Goal: Task Accomplishment & Management: Manage account settings

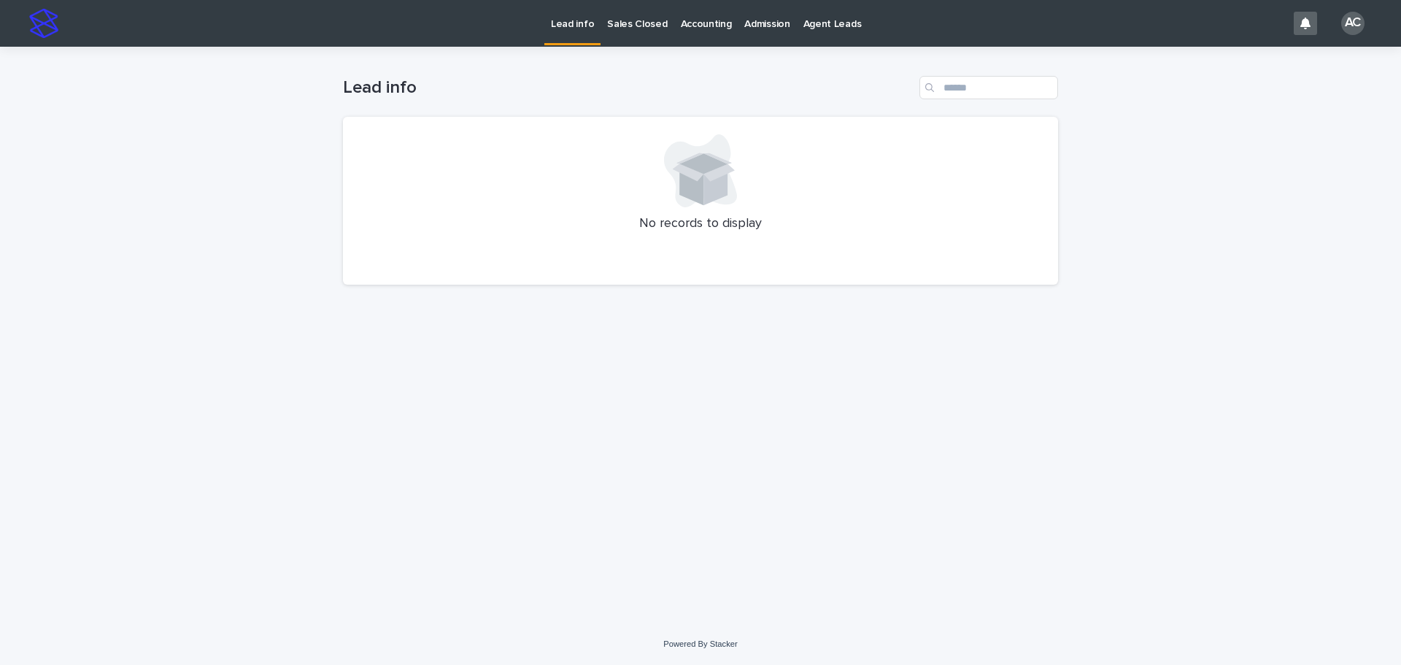
click at [690, 27] on p "Accounting" at bounding box center [706, 15] width 51 height 31
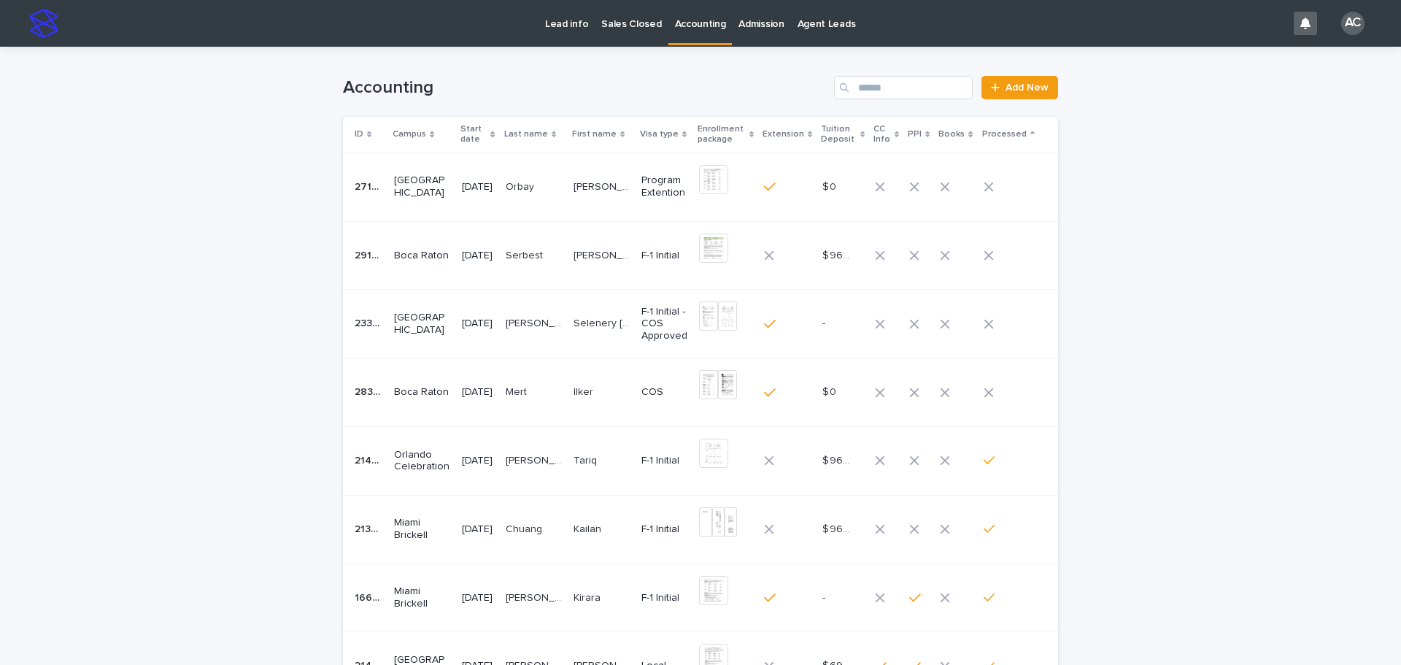
click at [1164, 392] on div "Loading... Saving… Loading... Saving… Accounting Add New ID Campus Start date L…" at bounding box center [700, 504] width 1401 height 915
click at [552, 414] on td "Mert Mert" at bounding box center [534, 392] width 68 height 69
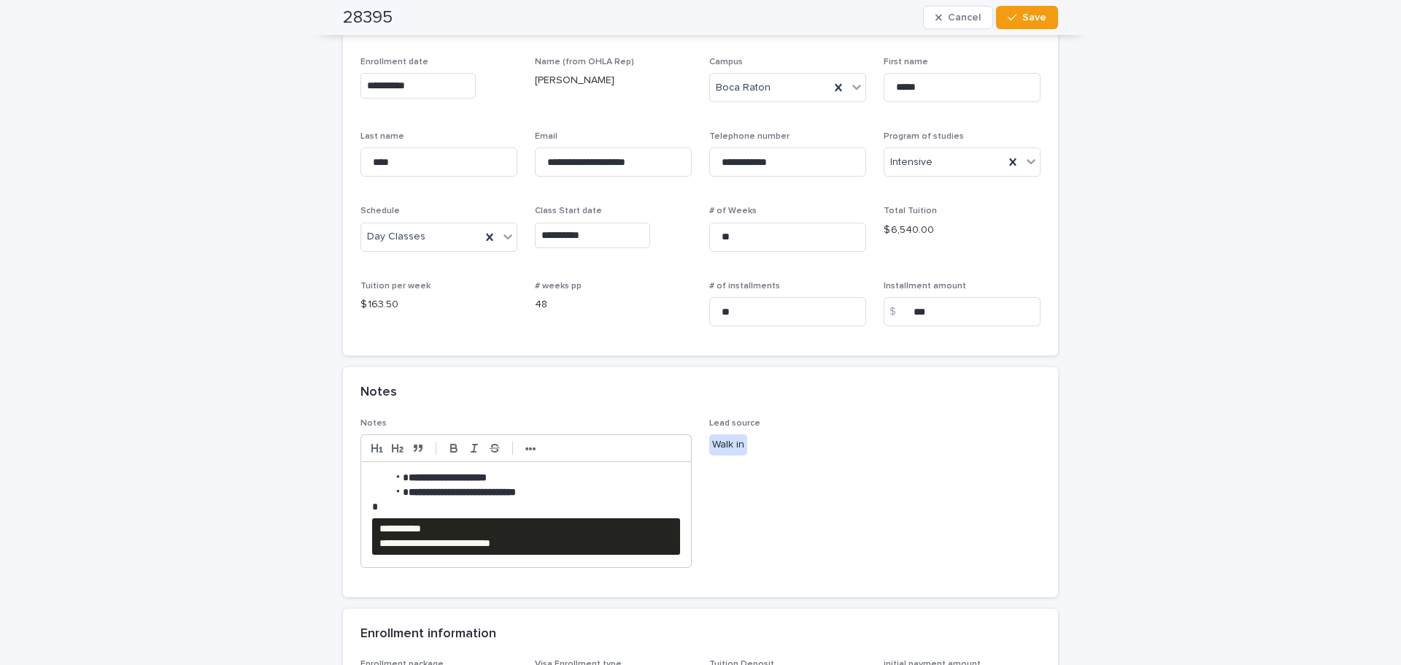
scroll to position [292, 0]
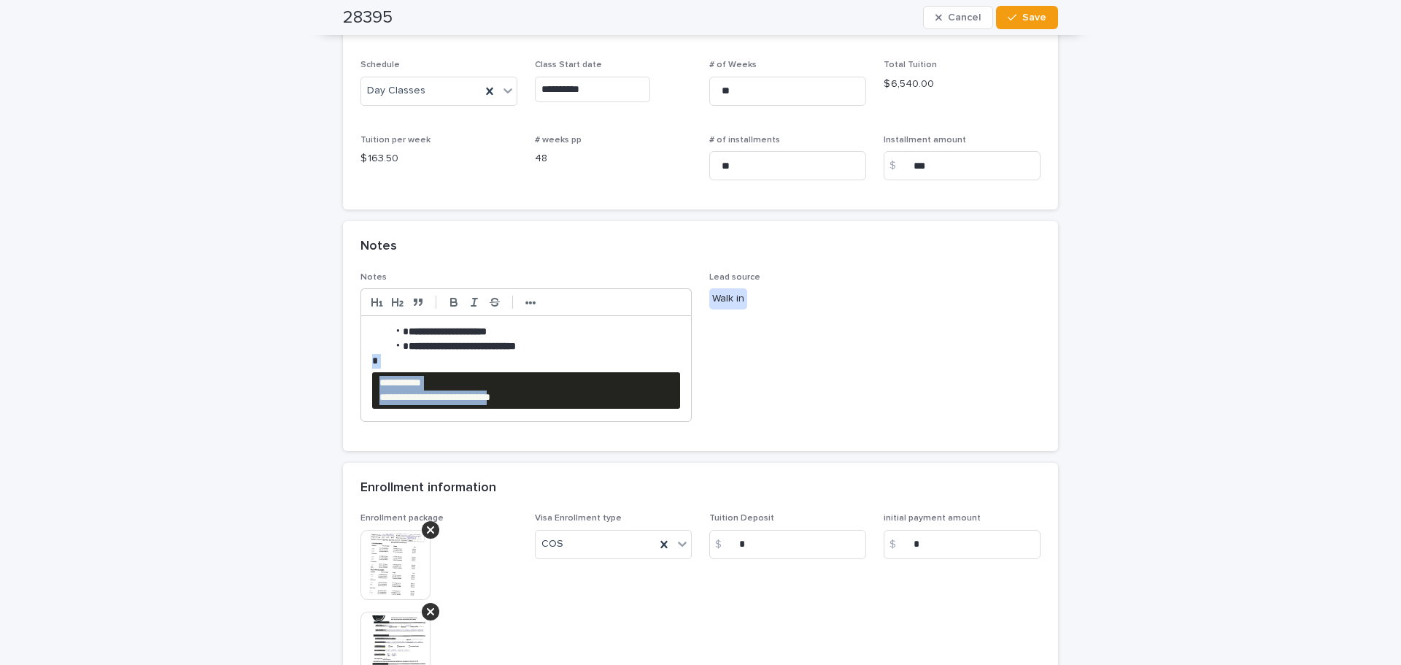
drag, startPoint x: 563, startPoint y: 407, endPoint x: 287, endPoint y: 359, distance: 280.0
click at [287, 359] on div "**********" at bounding box center [700, 347] width 1401 height 1185
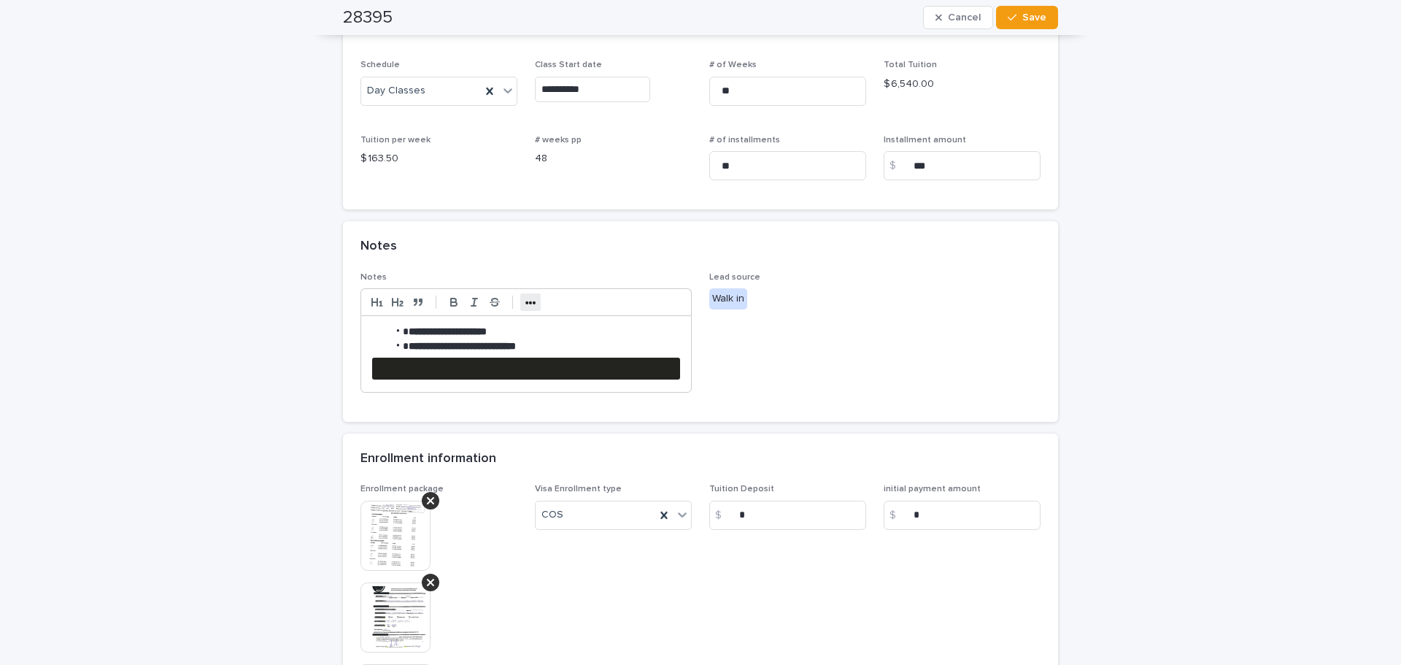
click at [525, 298] on strong "•••" at bounding box center [530, 303] width 11 height 12
click at [647, 301] on line "button" at bounding box center [647, 302] width 1 height 6
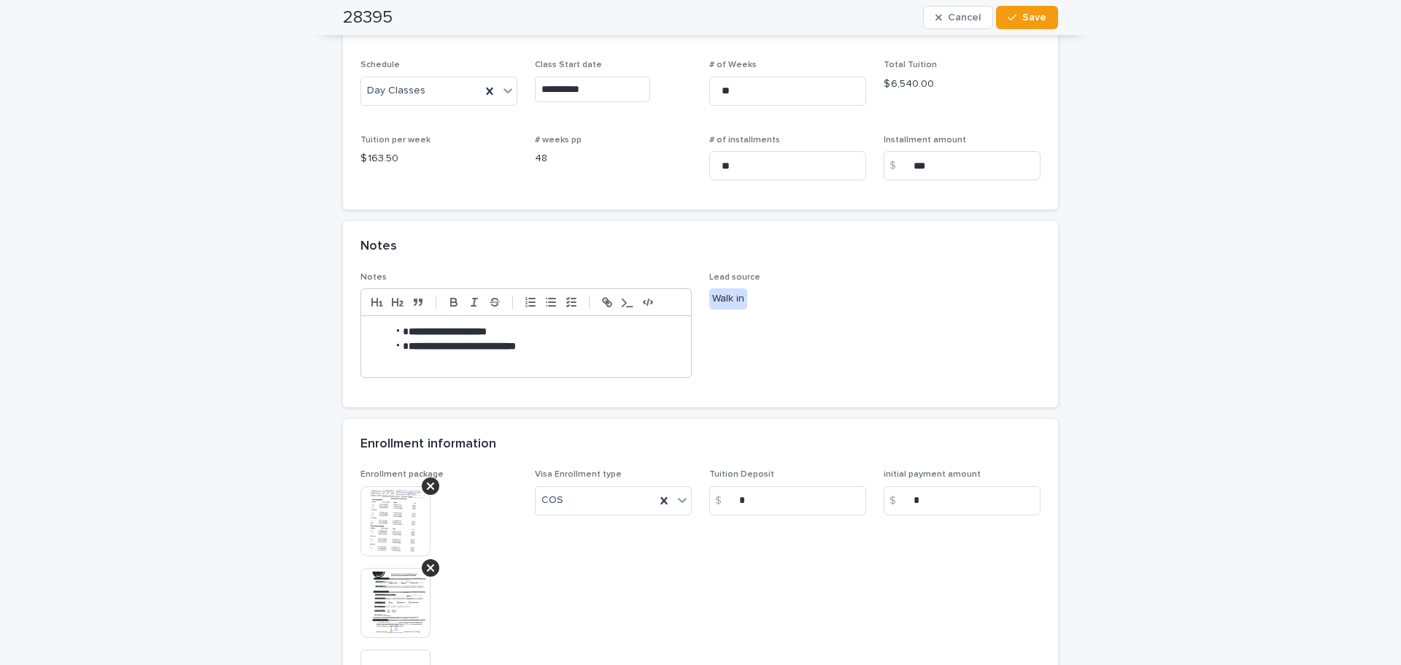
scroll to position [438, 0]
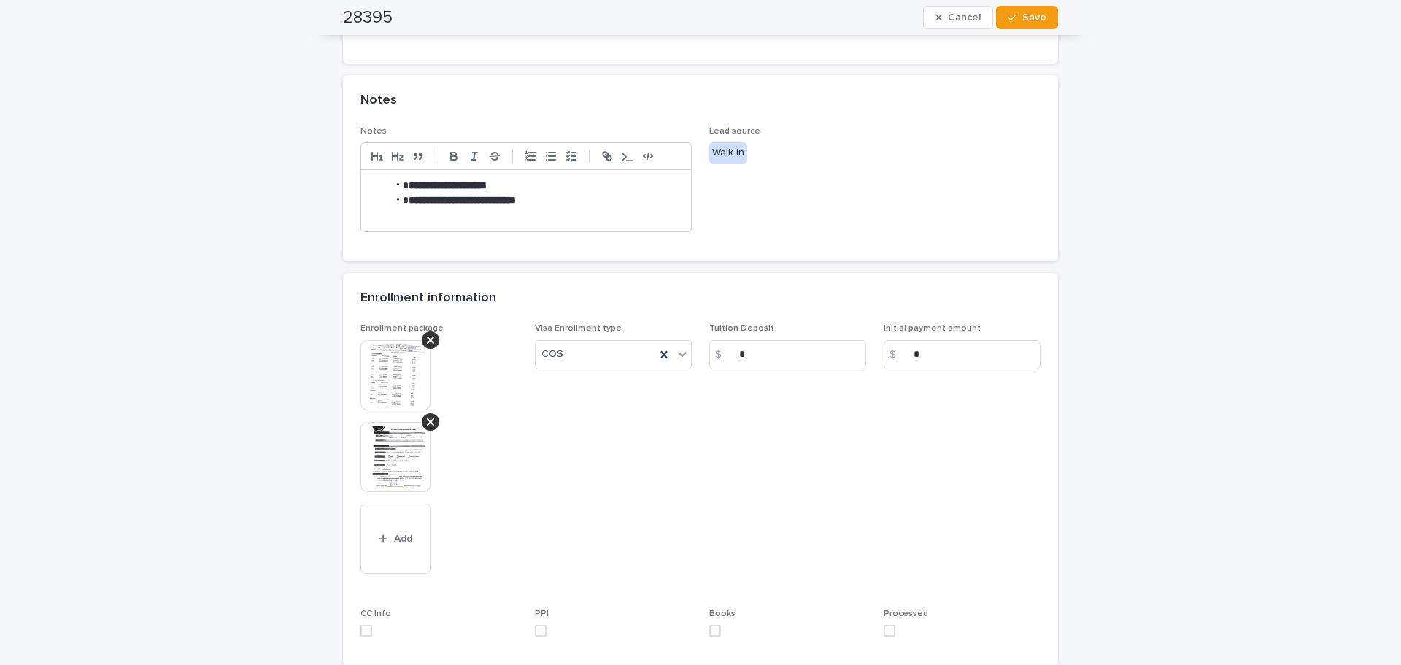
click at [390, 452] on img at bounding box center [395, 457] width 70 height 70
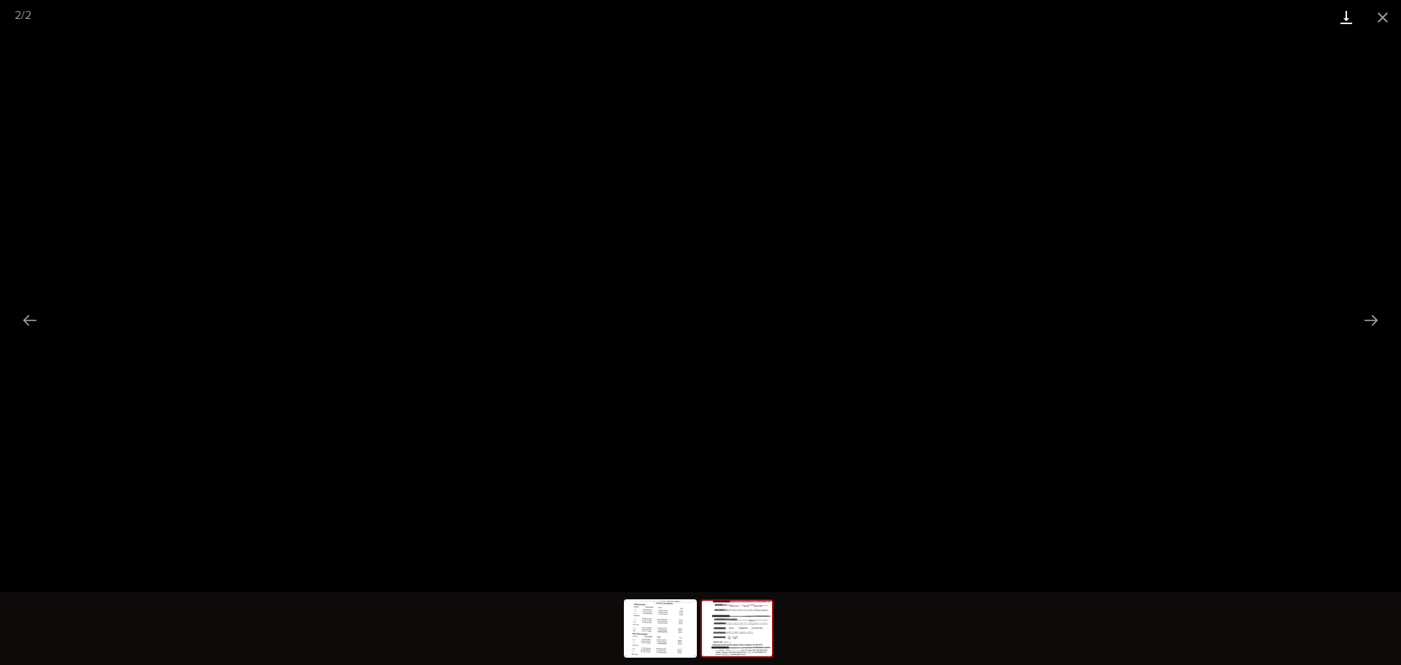
click at [1346, 24] on link "Download" at bounding box center [1346, 17] width 36 height 34
click at [1379, 19] on button "Close gallery" at bounding box center [1382, 17] width 36 height 34
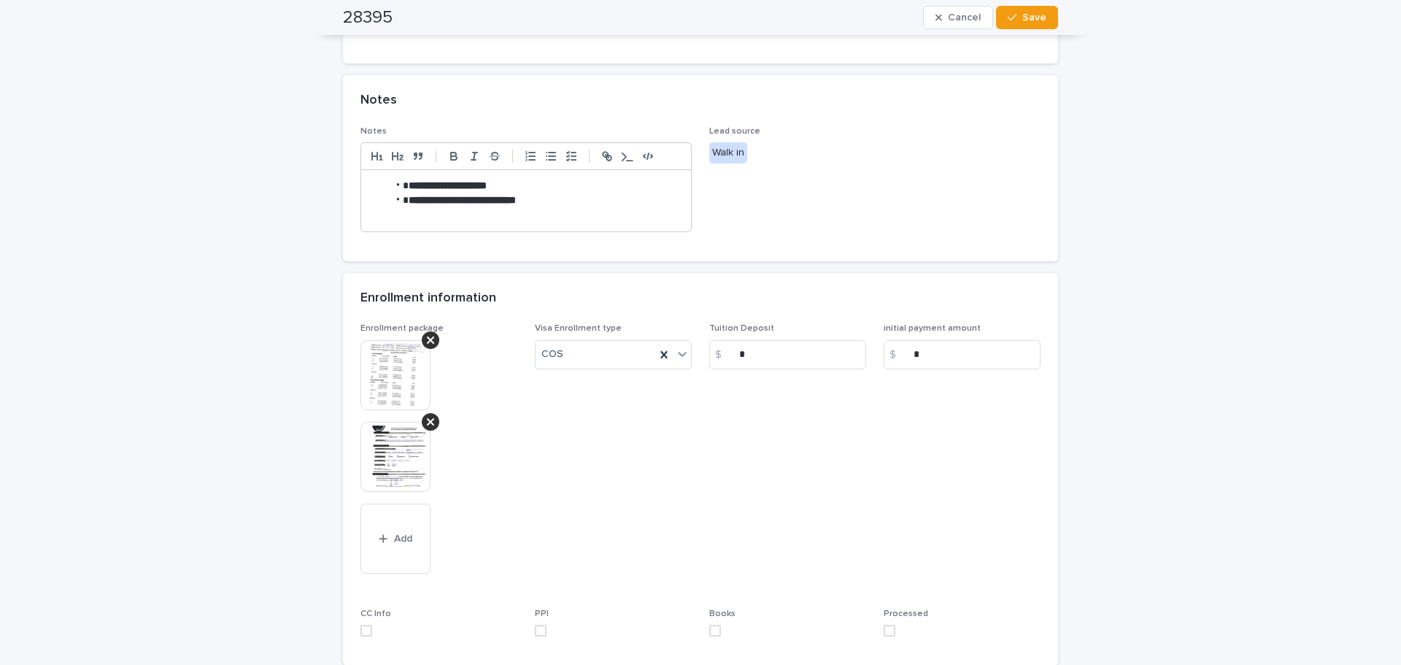
click at [381, 373] on img at bounding box center [395, 375] width 70 height 70
click at [387, 395] on img at bounding box center [395, 375] width 70 height 70
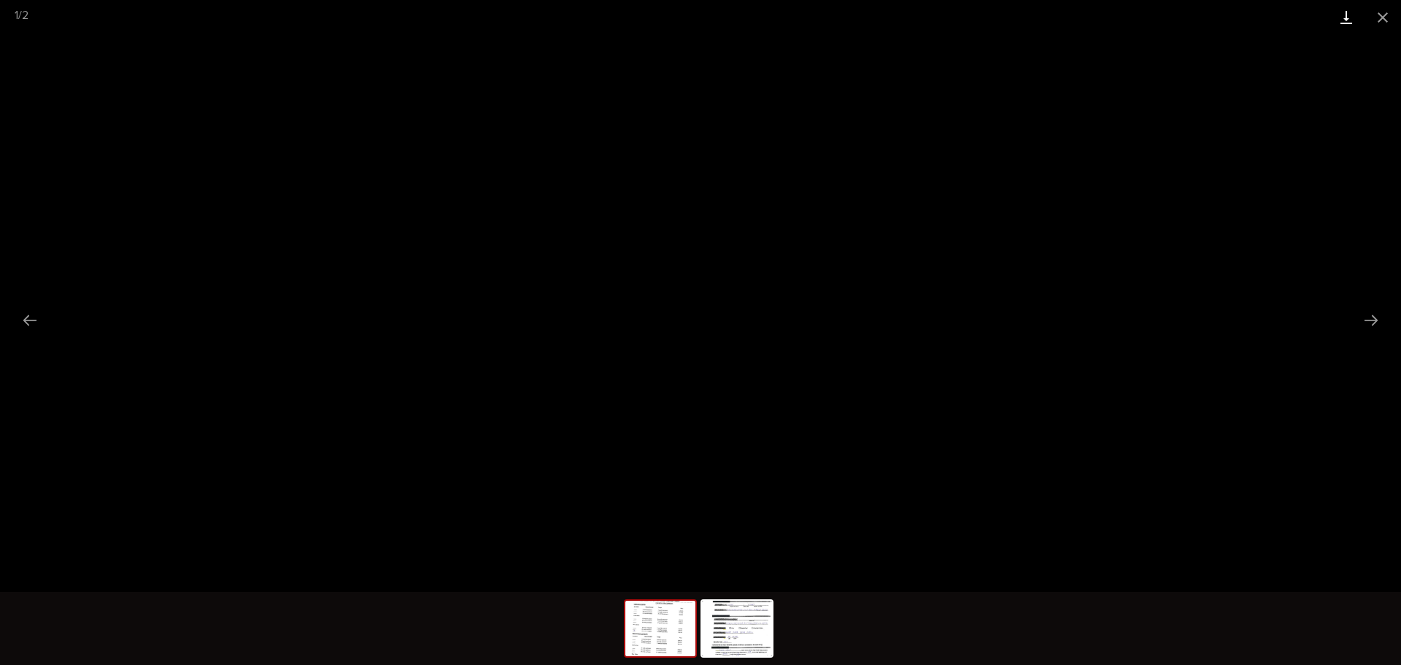
click at [1345, 18] on link "Download" at bounding box center [1346, 17] width 36 height 34
click at [1395, 24] on button "Close gallery" at bounding box center [1382, 17] width 36 height 34
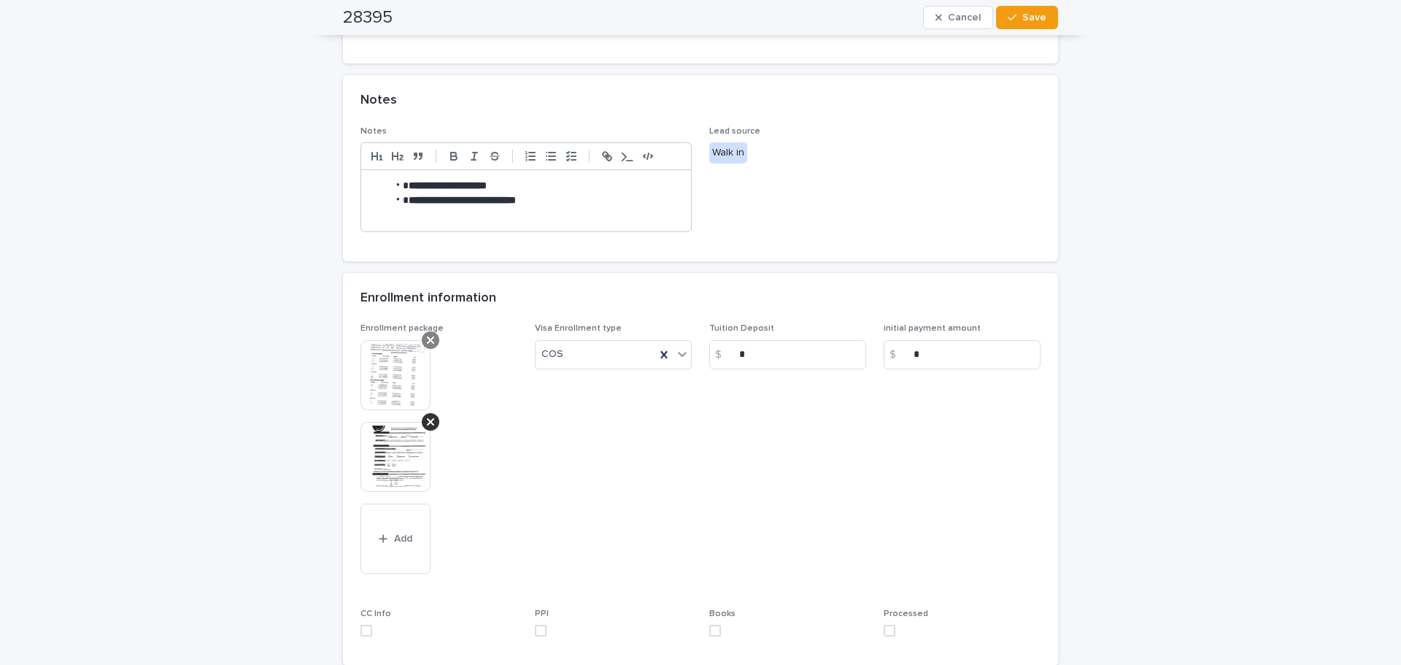
click at [427, 420] on icon at bounding box center [430, 421] width 7 height 7
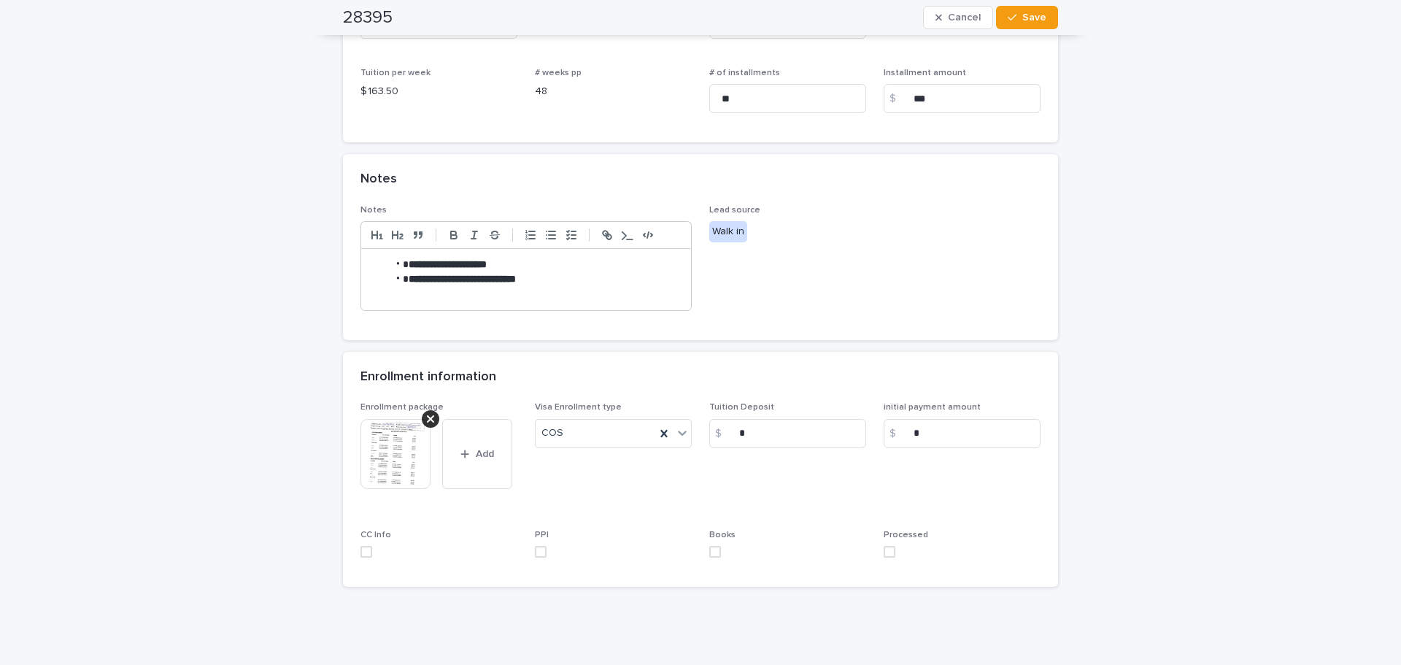
scroll to position [407, 0]
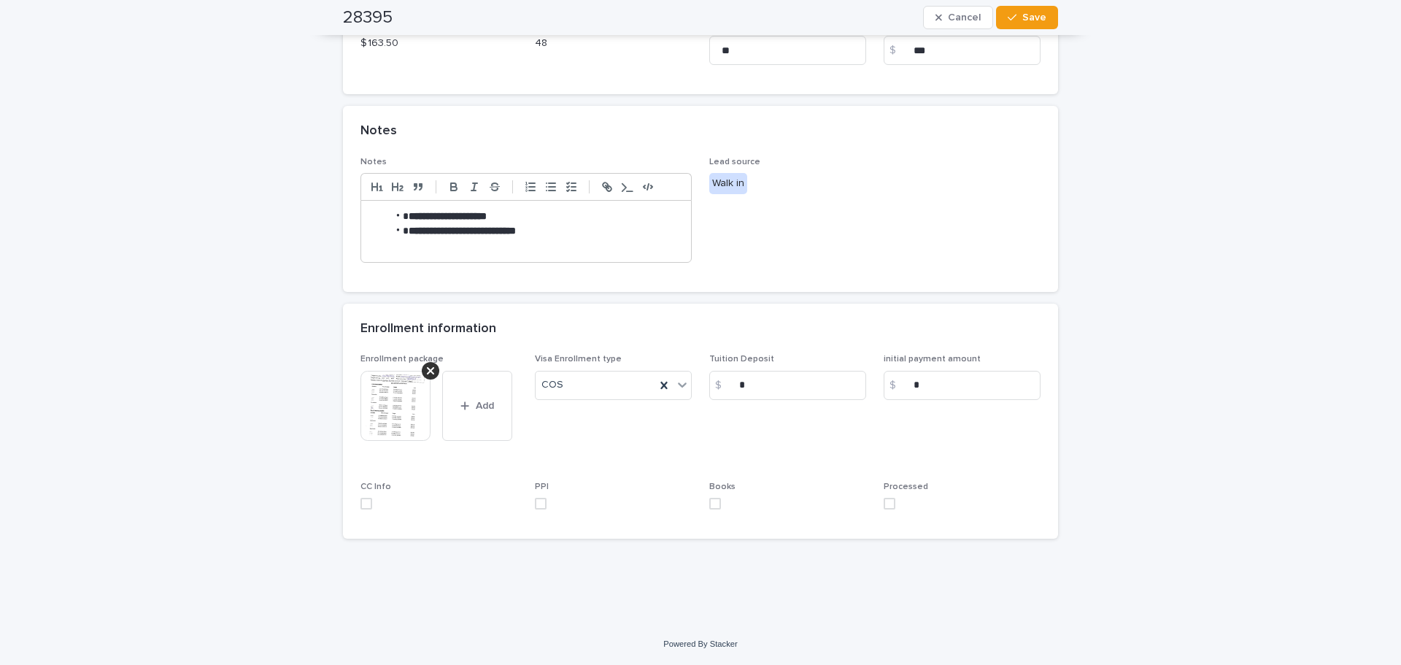
click at [889, 499] on span at bounding box center [890, 504] width 12 height 12
click at [537, 503] on span at bounding box center [541, 504] width 12 height 12
click at [363, 501] on span at bounding box center [366, 504] width 12 height 12
click at [1028, 7] on button "Save" at bounding box center [1027, 17] width 62 height 23
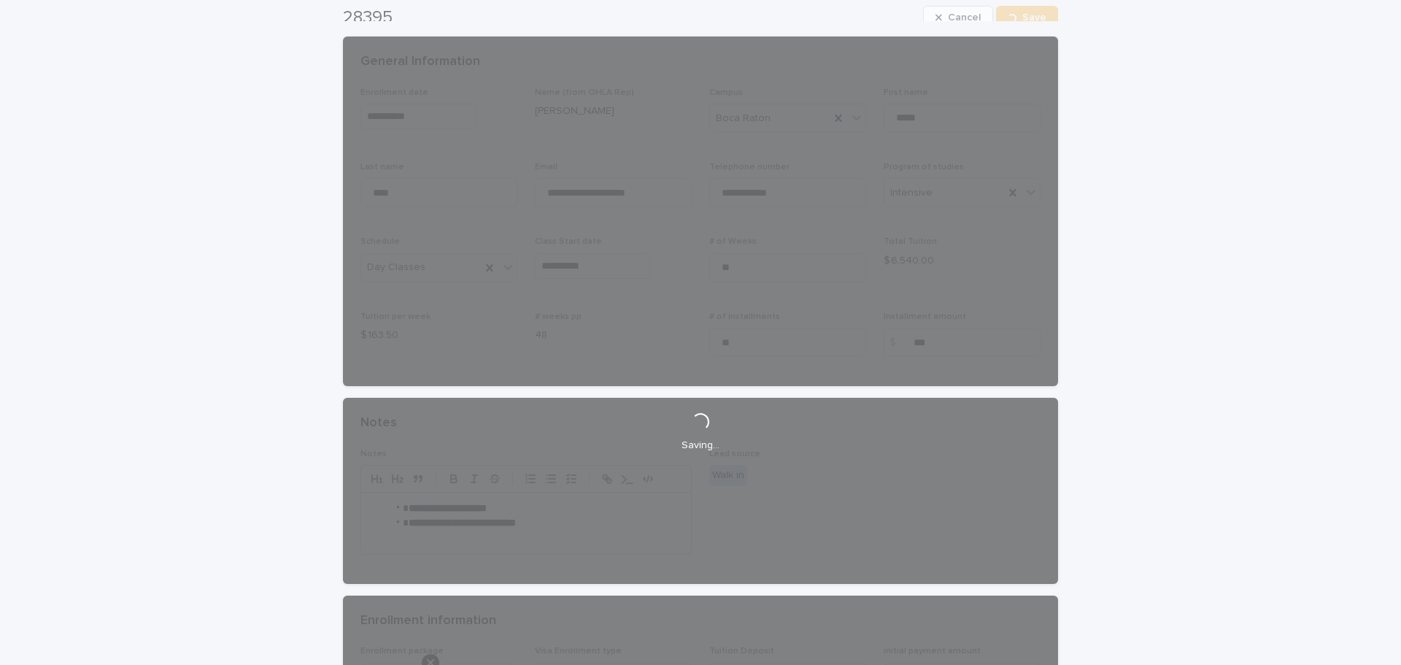
scroll to position [0, 0]
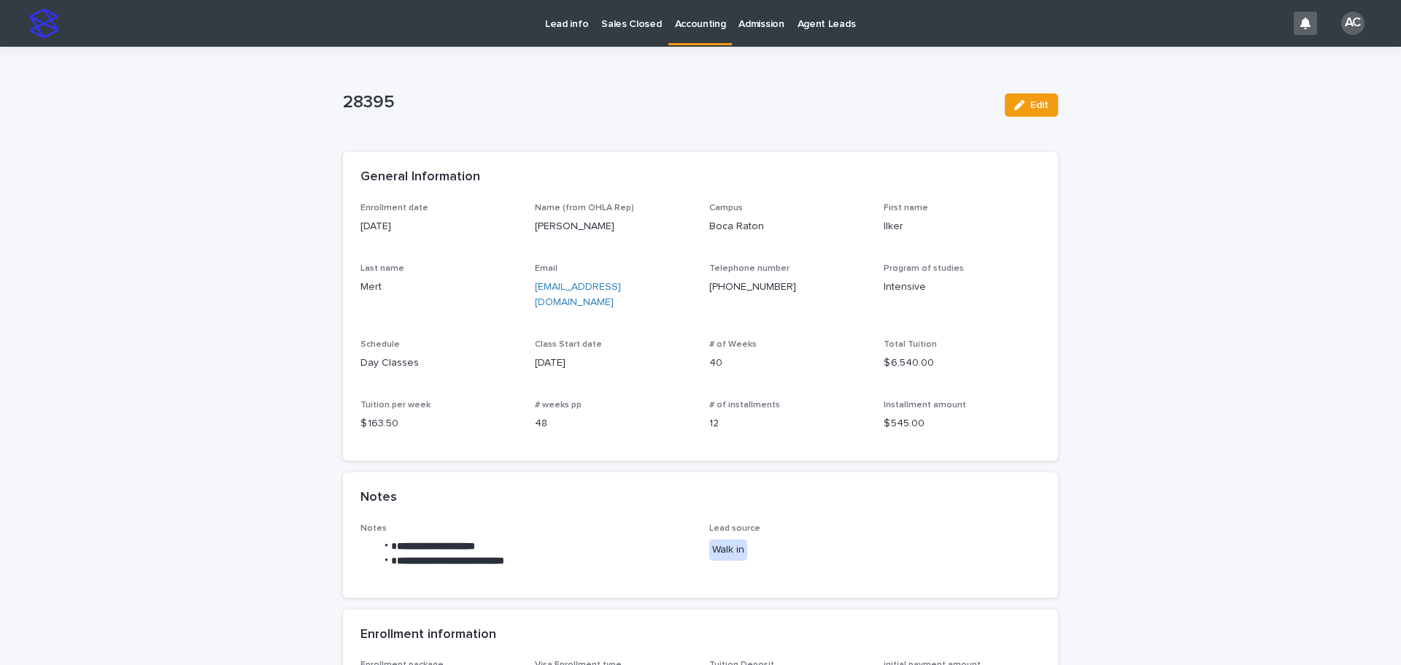
click at [693, 34] on link "Accounting" at bounding box center [700, 21] width 64 height 43
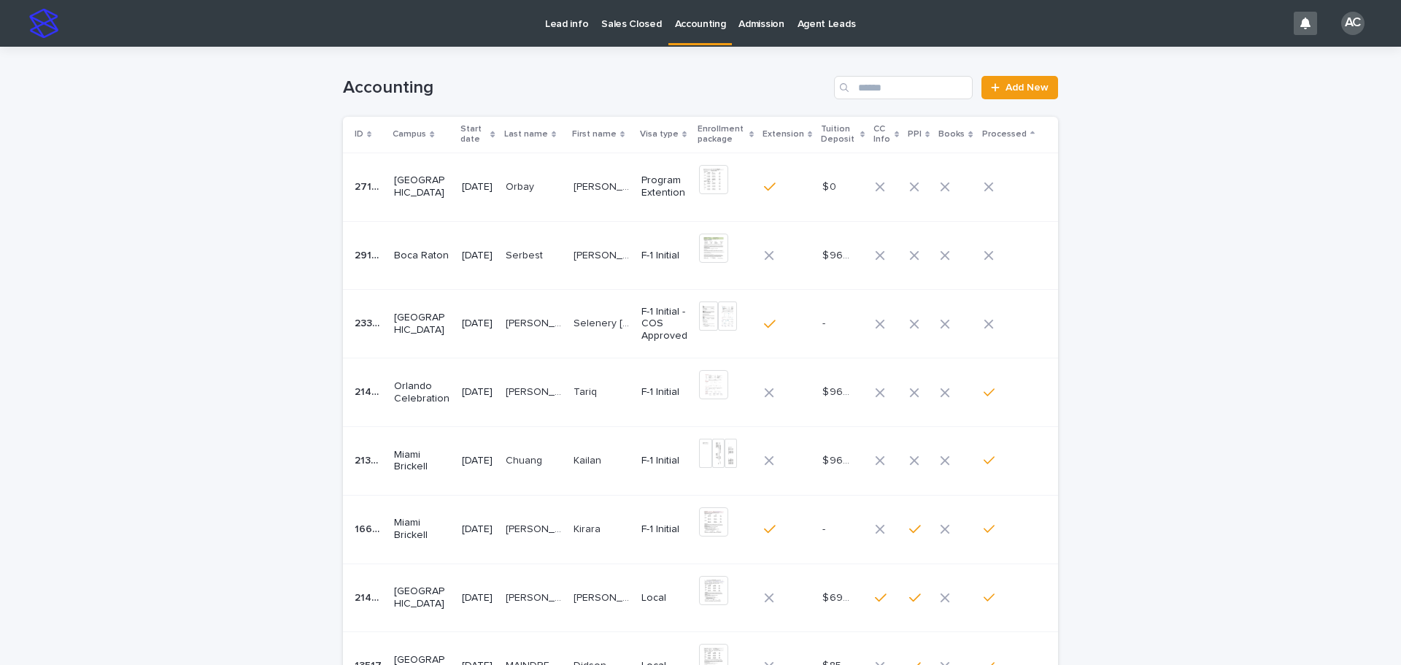
click at [603, 278] on td "[PERSON_NAME] Metehan [PERSON_NAME] Metehan" at bounding box center [602, 255] width 68 height 69
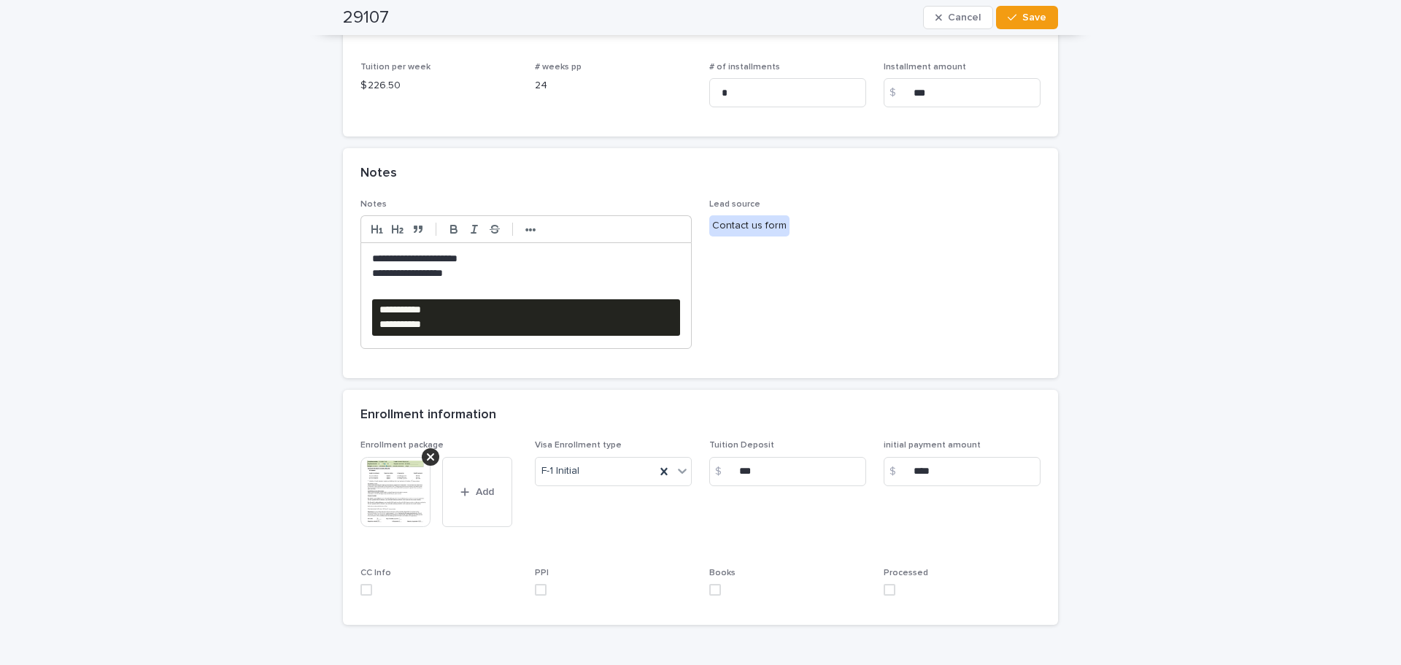
scroll to position [451, 0]
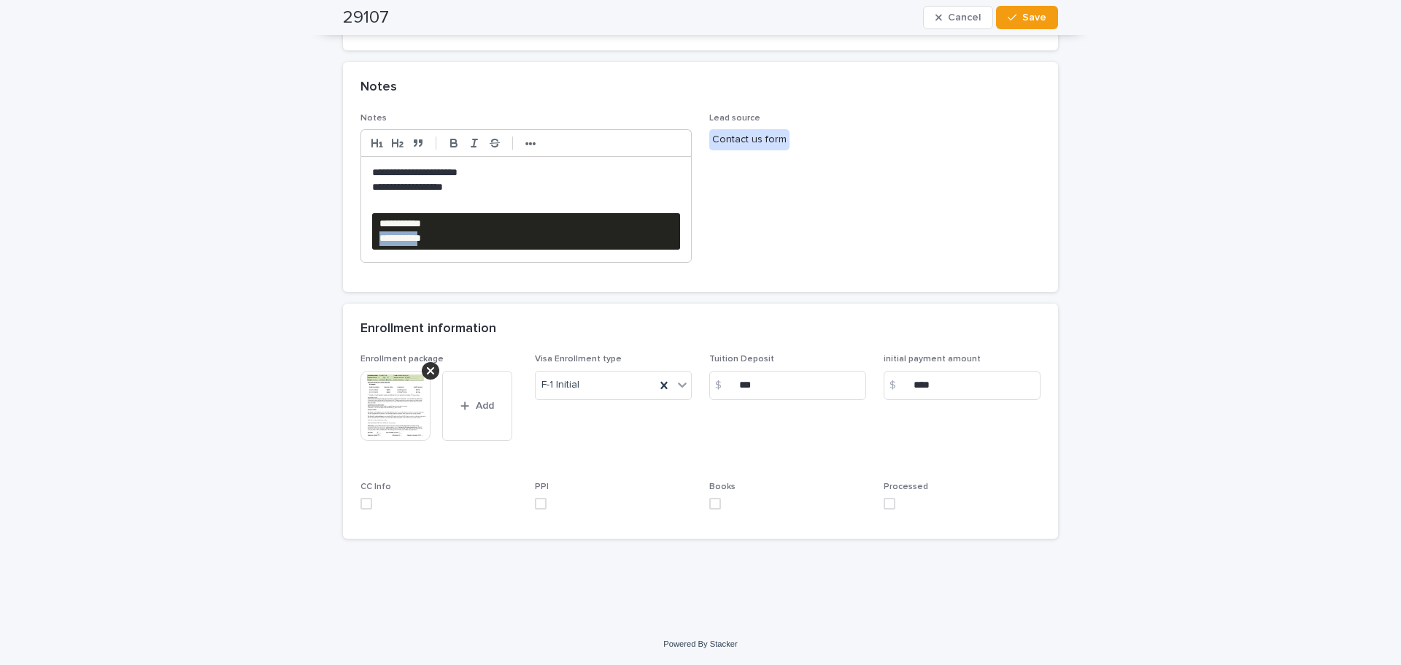
drag, startPoint x: 470, startPoint y: 245, endPoint x: 371, endPoint y: 231, distance: 100.2
click at [372, 231] on pre "**********" at bounding box center [526, 231] width 308 height 36
click at [475, 261] on div "**********" at bounding box center [526, 209] width 330 height 104
click at [425, 232] on pre "**********" at bounding box center [526, 231] width 308 height 36
drag, startPoint x: 454, startPoint y: 244, endPoint x: 367, endPoint y: 224, distance: 89.0
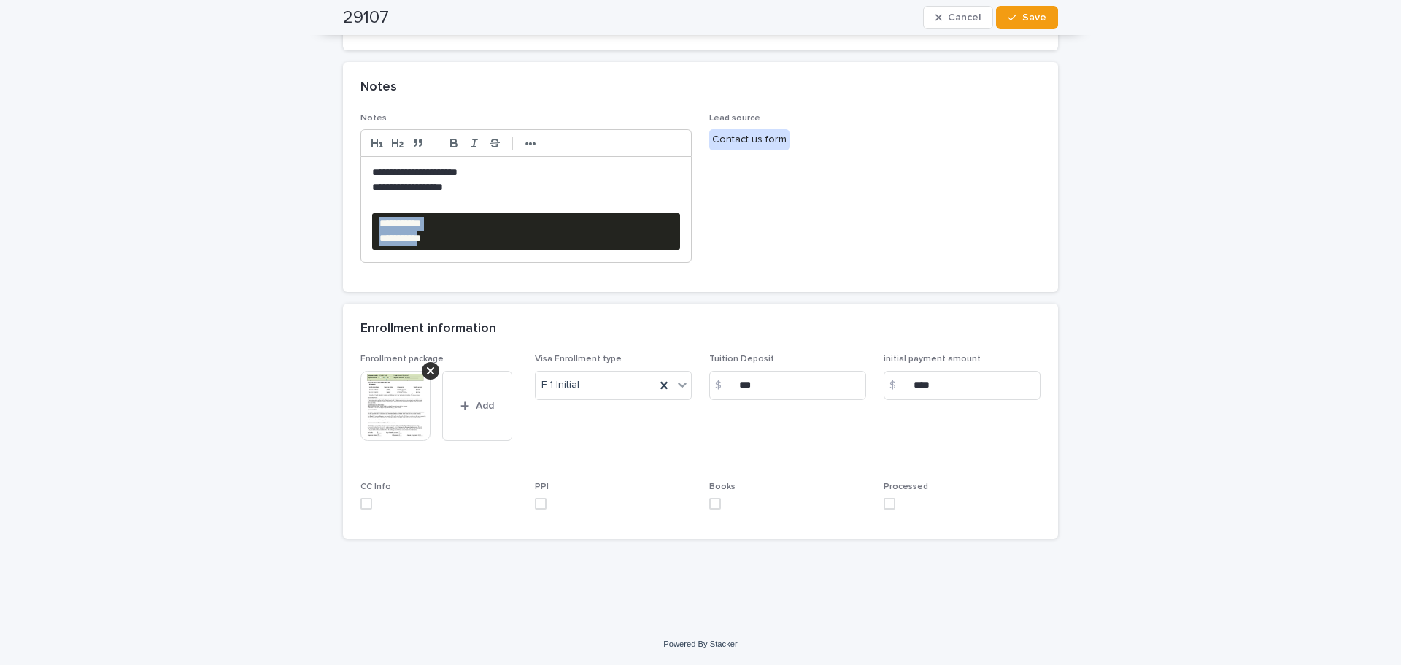
click at [372, 224] on pre "**********" at bounding box center [526, 231] width 308 height 36
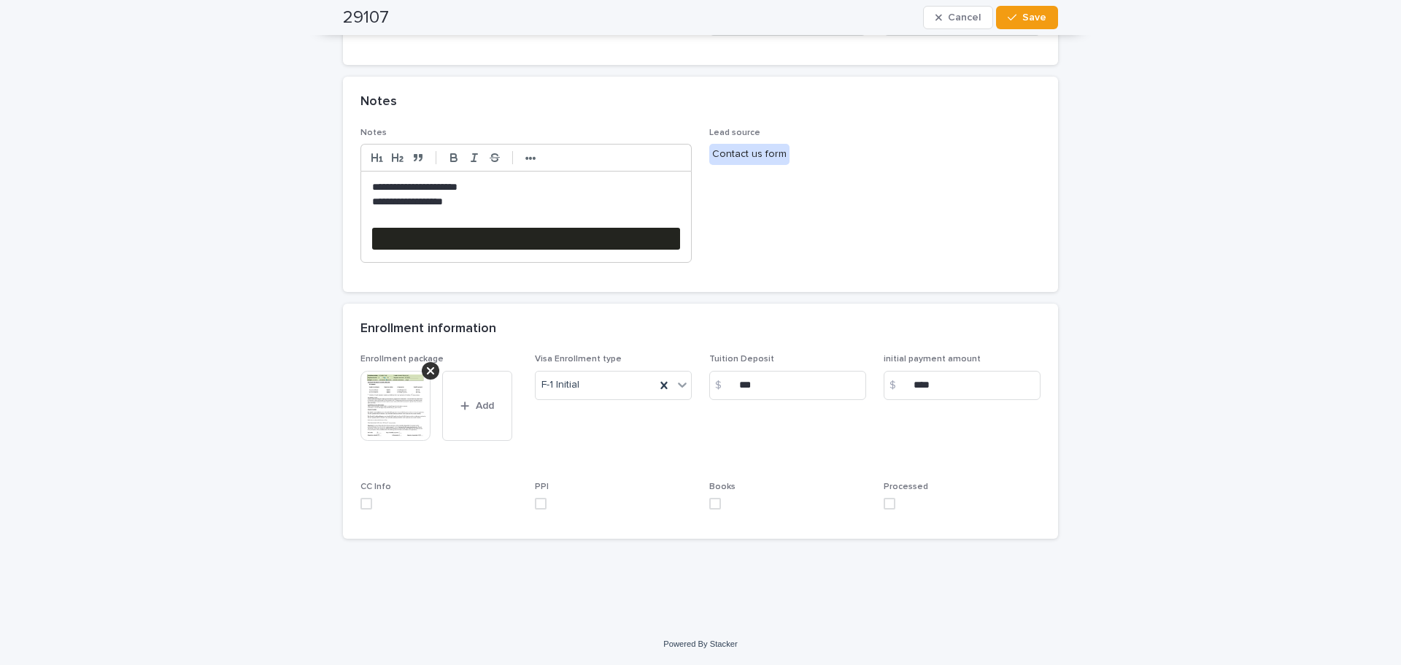
click at [519, 167] on div "•••" at bounding box center [525, 157] width 331 height 27
click at [528, 156] on strong "•••" at bounding box center [530, 158] width 11 height 12
click at [644, 161] on icon "button" at bounding box center [647, 157] width 13 height 13
click at [643, 154] on icon "button" at bounding box center [647, 157] width 13 height 13
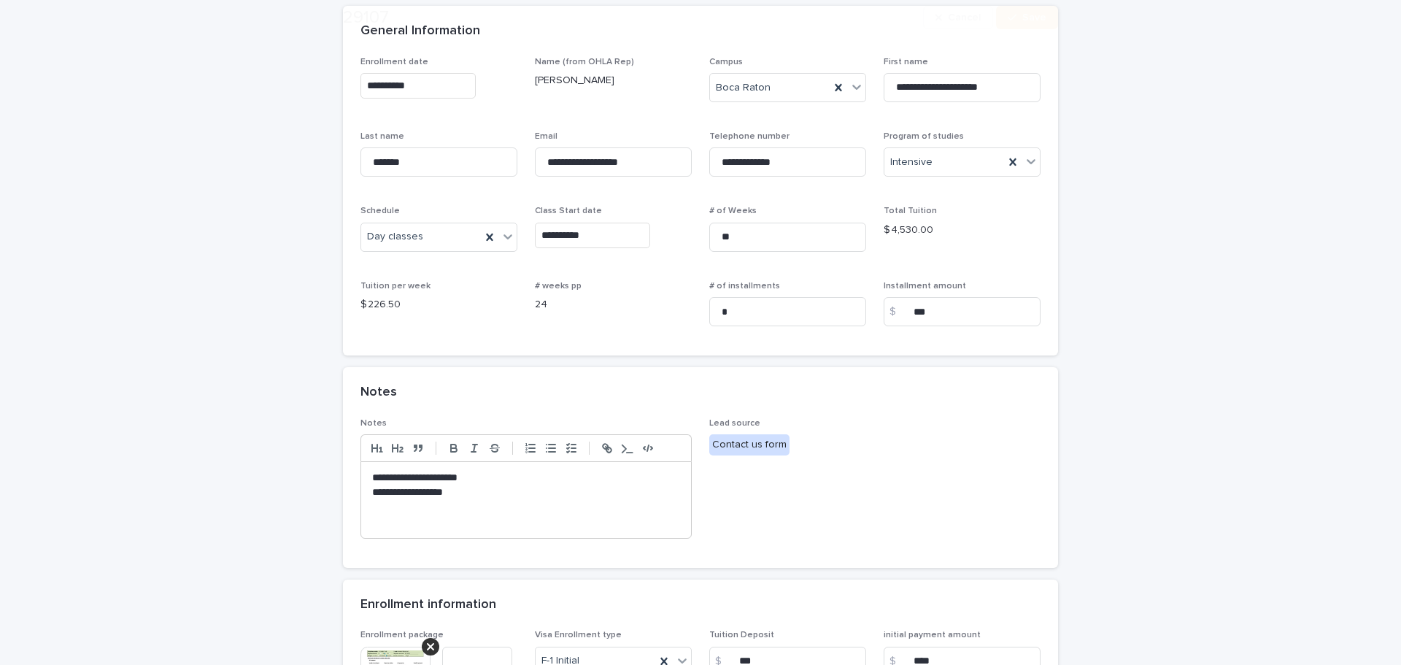
scroll to position [422, 0]
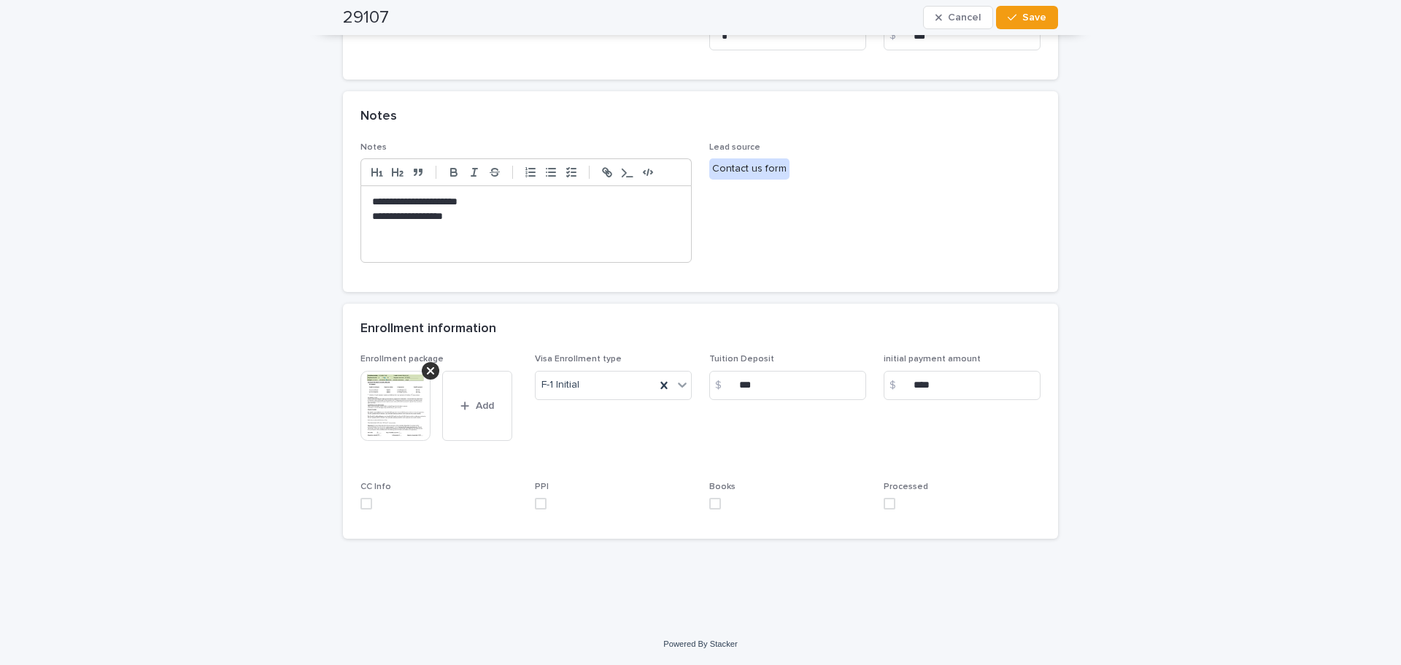
click at [394, 406] on img at bounding box center [395, 406] width 70 height 70
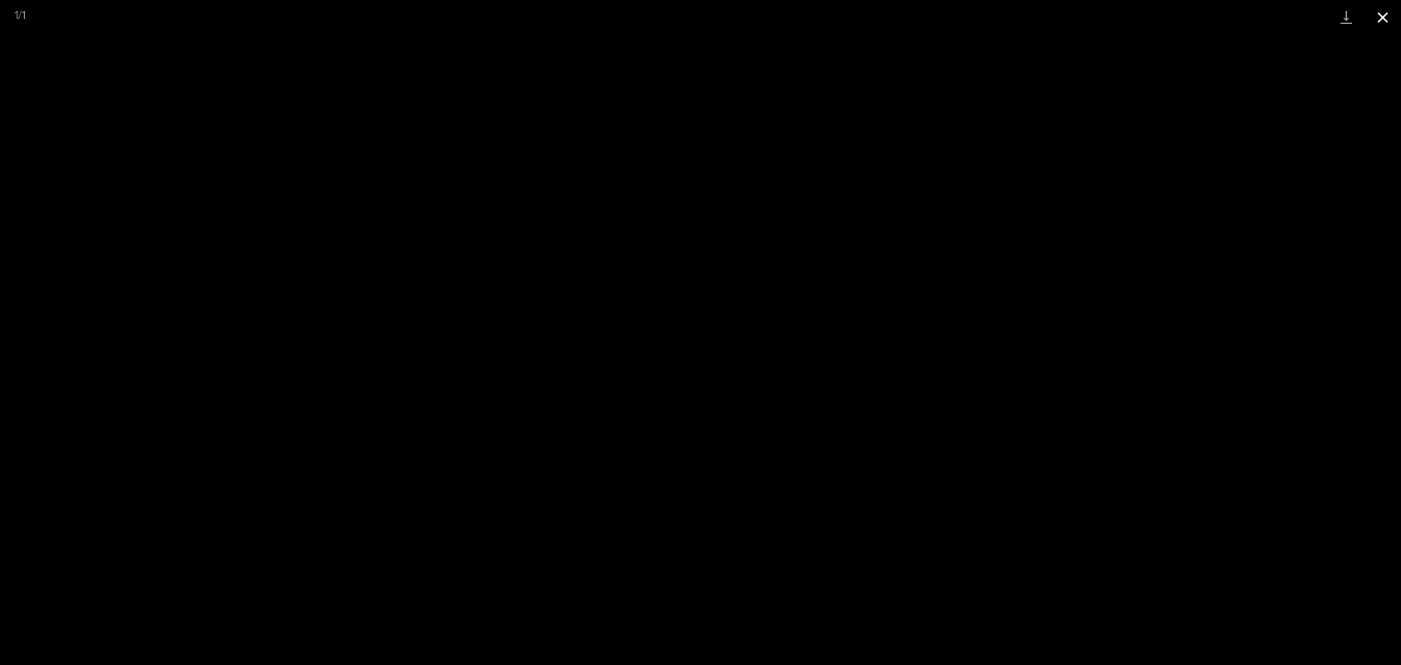
click at [1394, 11] on button "Close gallery" at bounding box center [1382, 17] width 36 height 34
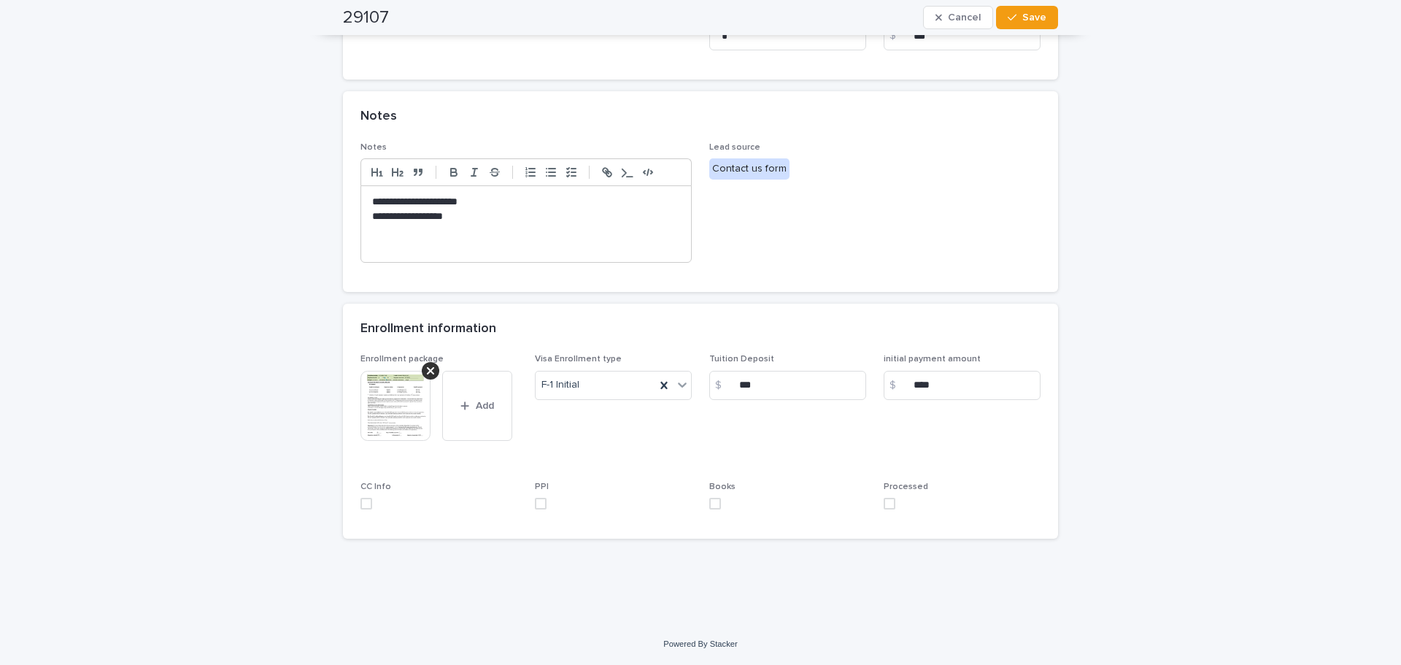
click at [884, 503] on span at bounding box center [890, 504] width 12 height 12
click at [1024, 16] on span "Save" at bounding box center [1034, 17] width 24 height 10
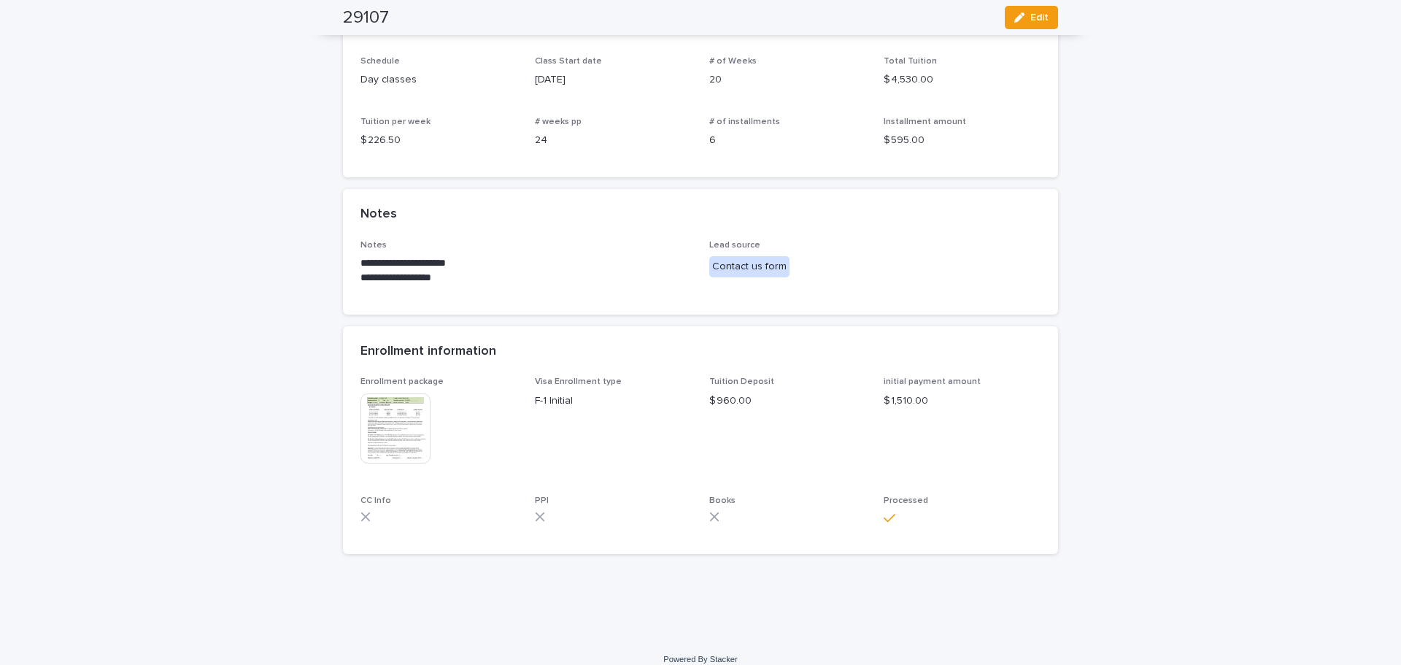
scroll to position [0, 0]
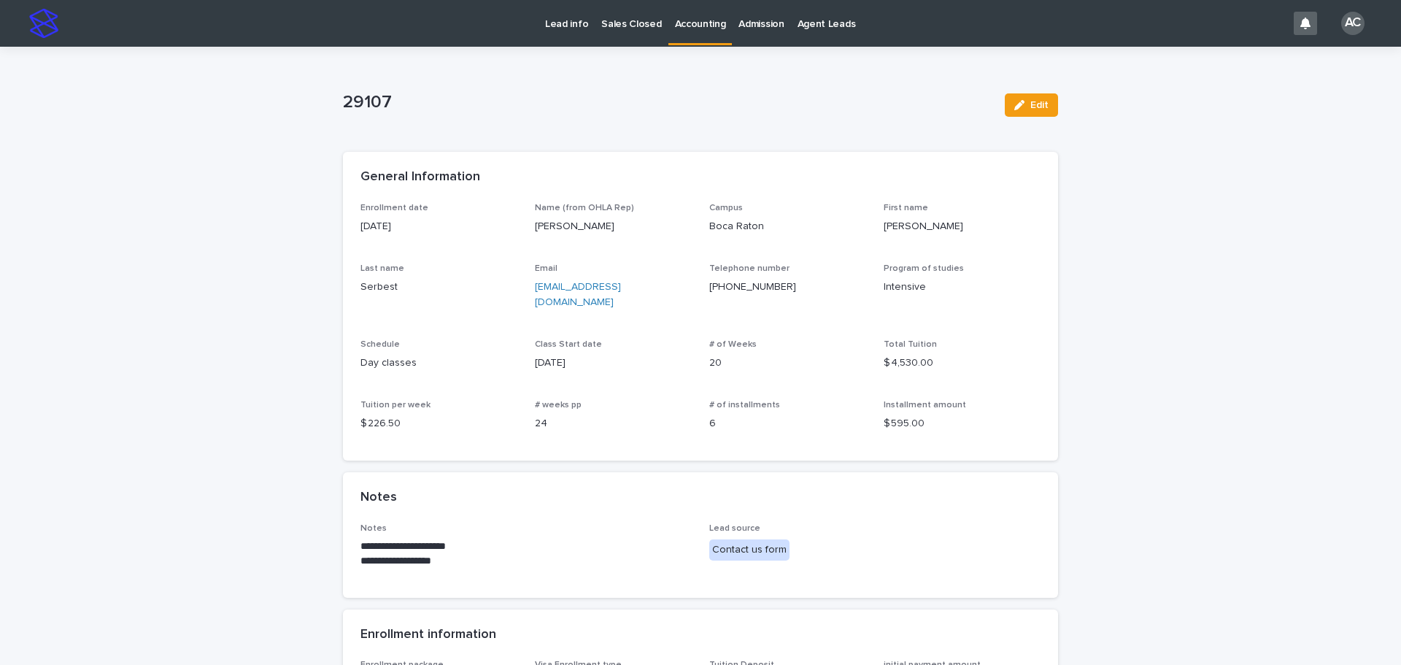
click at [685, 26] on p "Accounting" at bounding box center [700, 15] width 51 height 31
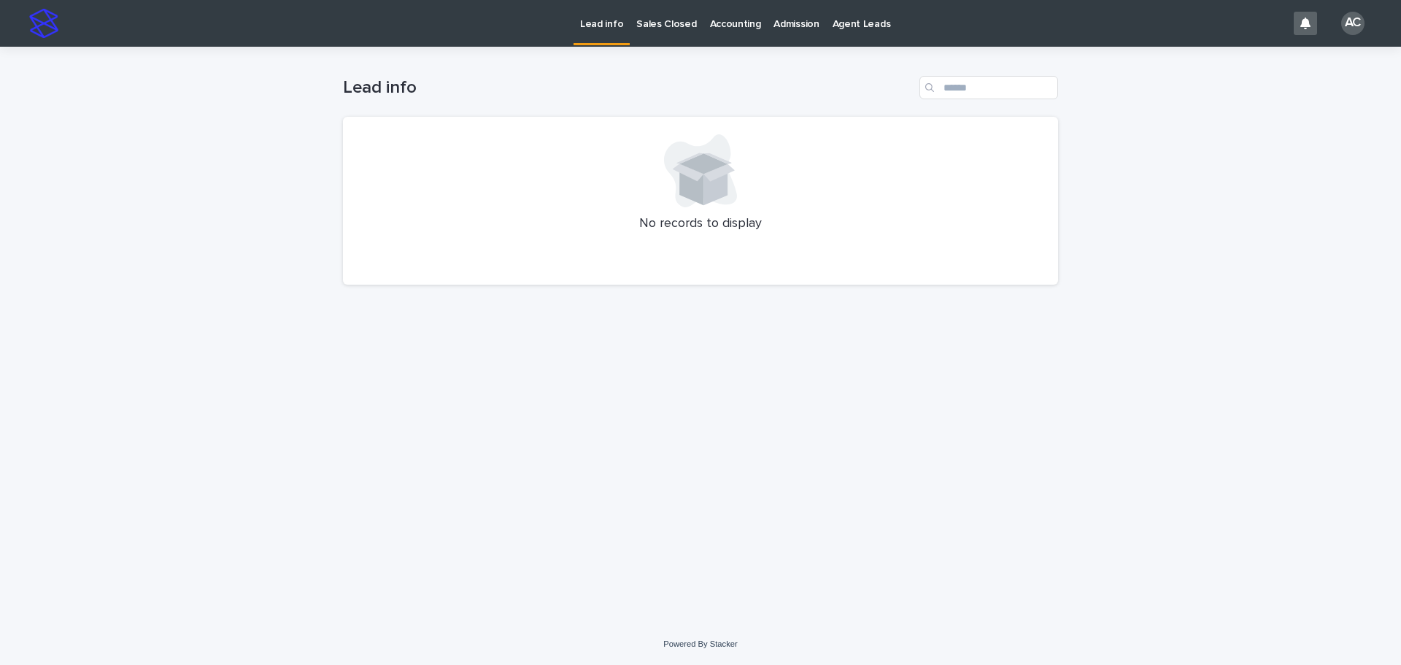
click at [743, 34] on link "Accounting" at bounding box center [735, 22] width 64 height 45
